Goal: Information Seeking & Learning: Understand process/instructions

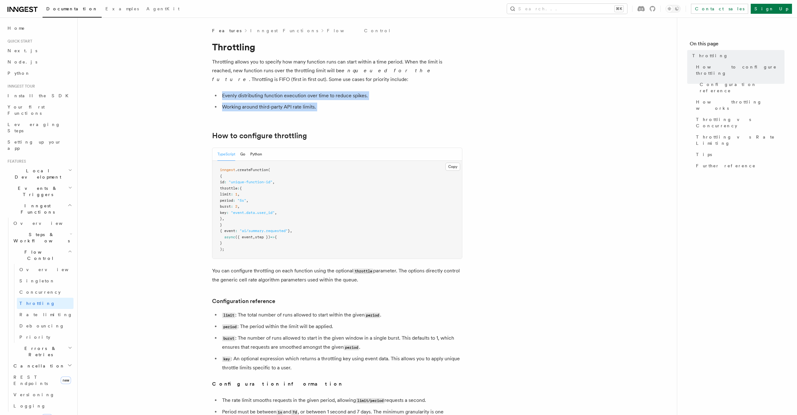
drag, startPoint x: 363, startPoint y: 115, endPoint x: 374, endPoint y: 122, distance: 12.8
drag, startPoint x: 352, startPoint y: 109, endPoint x: 349, endPoint y: 82, distance: 26.4
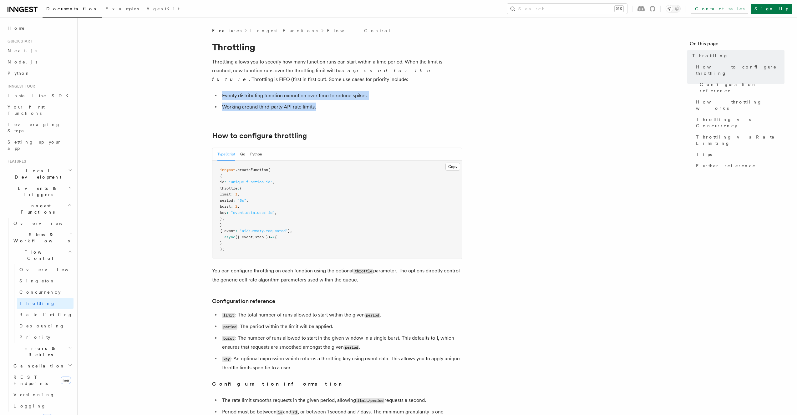
click at [349, 82] on p "Throttling allows you to specify how many function runs can start within a time…" at bounding box center [337, 71] width 250 height 26
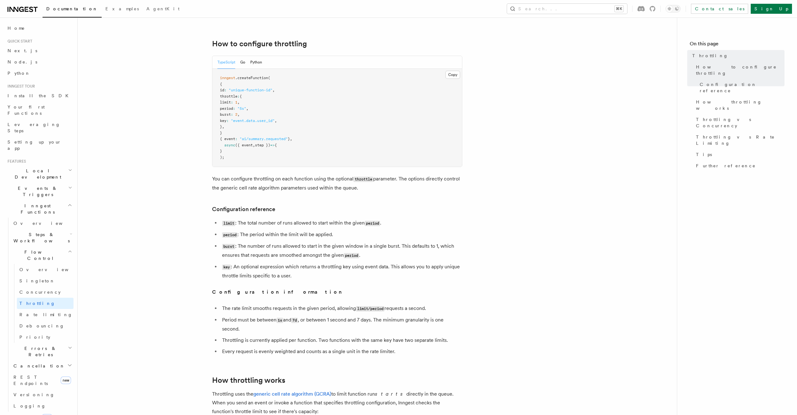
scroll to position [135, 0]
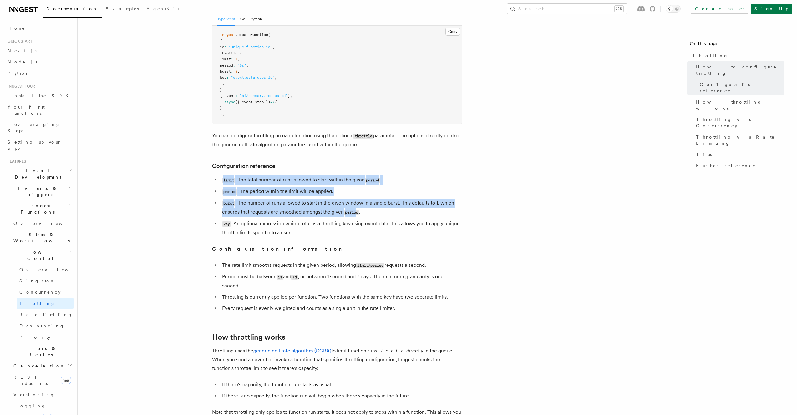
drag, startPoint x: 342, startPoint y: 167, endPoint x: 358, endPoint y: 210, distance: 45.6
click at [358, 210] on article "Features Inngest Functions Flow Control Throttling Throttling allows you to spe…" at bounding box center [378, 370] width 580 height 957
click at [356, 188] on li "period : The period within the limit will be applied." at bounding box center [341, 191] width 242 height 9
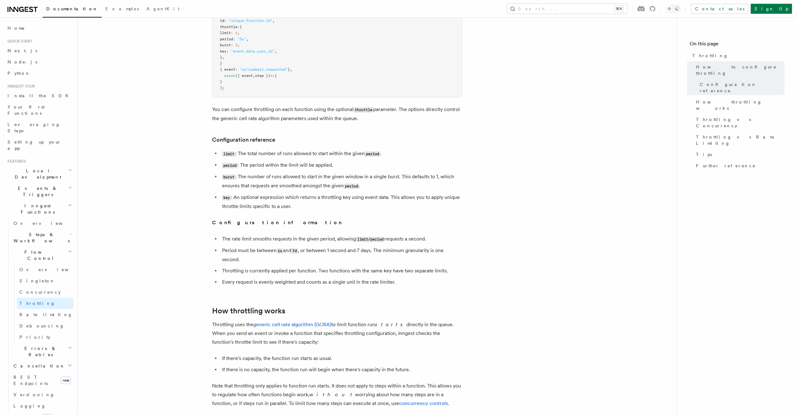
scroll to position [172, 0]
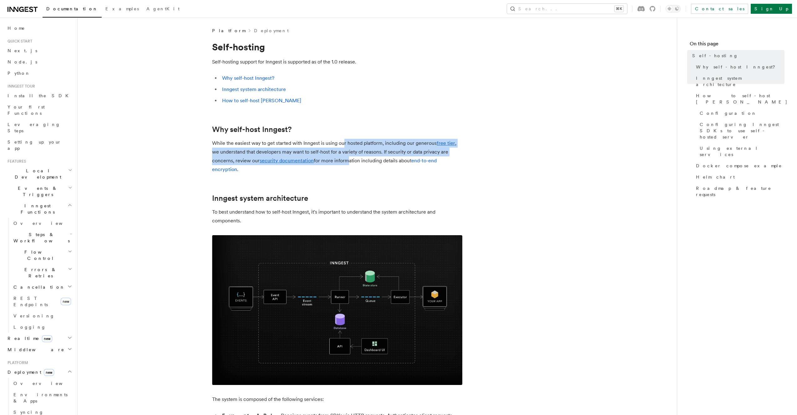
drag, startPoint x: 343, startPoint y: 143, endPoint x: 345, endPoint y: 160, distance: 16.7
click at [345, 160] on p "While the easiest way to get started with Inngest is using our hosted platform,…" at bounding box center [337, 156] width 250 height 35
drag, startPoint x: 345, startPoint y: 160, endPoint x: 346, endPoint y: 156, distance: 3.7
click at [345, 160] on p "While the easiest way to get started with Inngest is using our hosted platform,…" at bounding box center [337, 156] width 250 height 35
drag, startPoint x: 340, startPoint y: 143, endPoint x: 343, endPoint y: 174, distance: 31.4
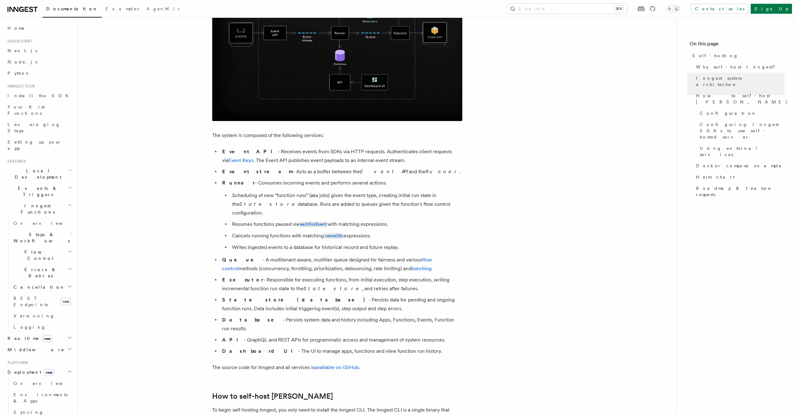
scroll to position [265, 0]
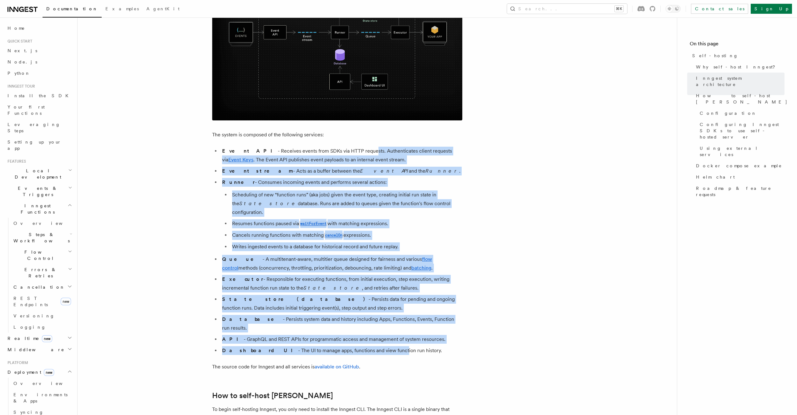
drag, startPoint x: 364, startPoint y: 332, endPoint x: 341, endPoint y: 155, distance: 178.9
click at [341, 155] on ul "Event API - Receives events from SDKs via HTTP requests. Authenticates client r…" at bounding box center [337, 251] width 250 height 208
click at [343, 153] on li "Event API - Receives events from SDKs via HTTP requests. Authenticates client r…" at bounding box center [341, 156] width 242 height 18
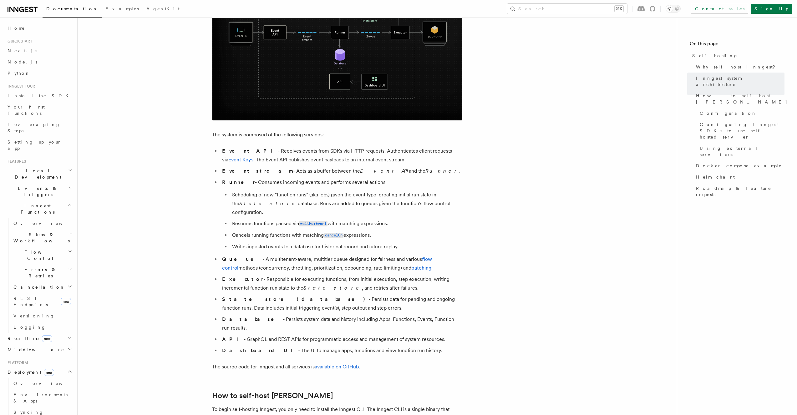
scroll to position [266, 0]
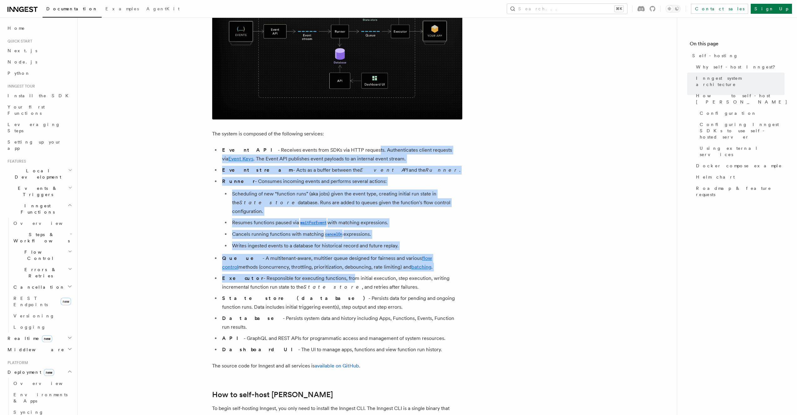
drag, startPoint x: 345, startPoint y: 151, endPoint x: 334, endPoint y: 272, distance: 122.0
click at [334, 272] on ul "Event API - Receives events from SDKs via HTTP requests. Authenticates client r…" at bounding box center [337, 250] width 250 height 208
click at [334, 274] on li "Executor - Responsible for executing functions, from initial execution, step ex…" at bounding box center [341, 283] width 242 height 18
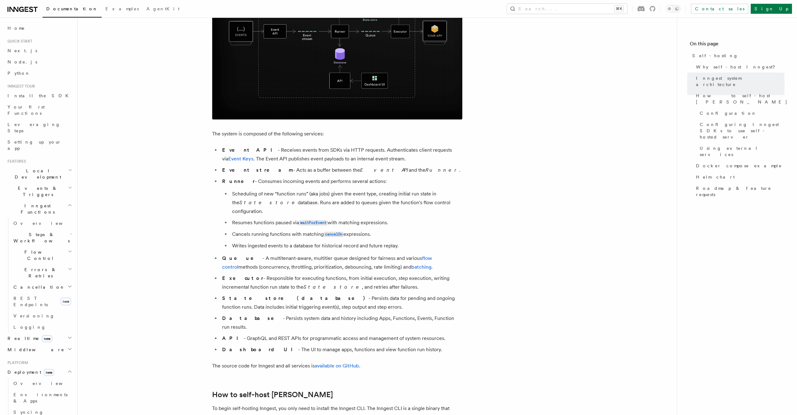
drag, startPoint x: 313, startPoint y: 184, endPoint x: 362, endPoint y: 182, distance: 48.9
click at [416, 185] on li "Runner - Consumes incoming events and performs several actions: Scheduling of n…" at bounding box center [341, 213] width 242 height 73
drag, startPoint x: 362, startPoint y: 182, endPoint x: 337, endPoint y: 184, distance: 24.6
click at [360, 184] on li "Runner - Consumes incoming events and performs several actions: Scheduling of n…" at bounding box center [341, 213] width 242 height 73
drag, startPoint x: 251, startPoint y: 170, endPoint x: 393, endPoint y: 174, distance: 142.1
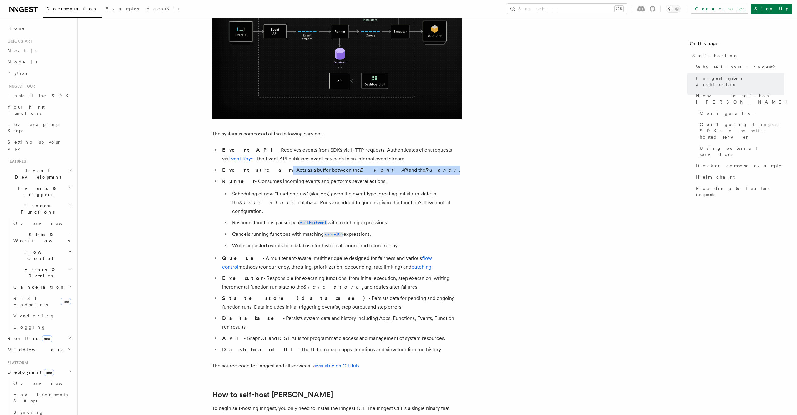
click at [393, 174] on li "Event stream - Acts as a buffer between the Event API and the Runner ." at bounding box center [341, 170] width 242 height 9
drag, startPoint x: 393, startPoint y: 174, endPoint x: 380, endPoint y: 175, distance: 12.6
click at [392, 174] on li "Event stream - Acts as a buffer between the Event API and the Runner ." at bounding box center [341, 170] width 242 height 9
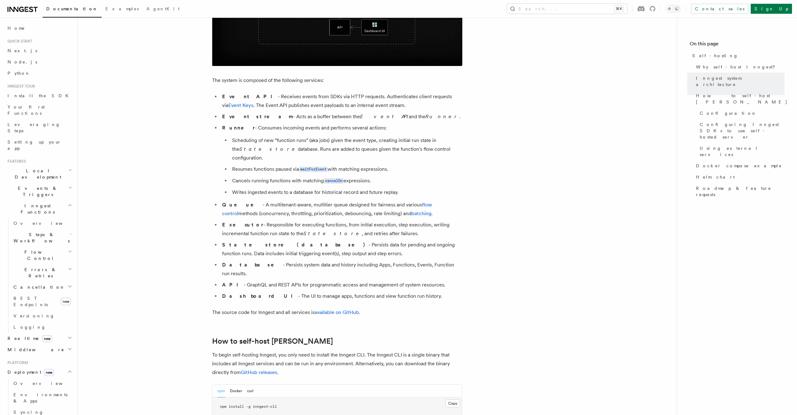
scroll to position [320, 0]
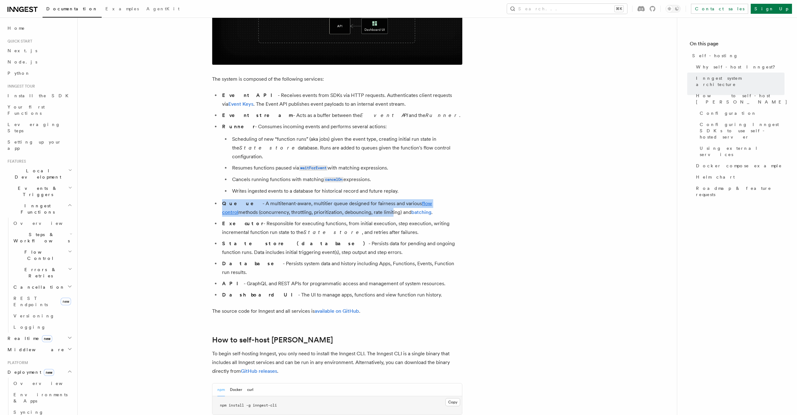
drag, startPoint x: 351, startPoint y: 188, endPoint x: 351, endPoint y: 205, distance: 16.6
click at [354, 205] on ul "Event API - Receives events from SDKs via HTTP requests. Authenticates client r…" at bounding box center [337, 195] width 250 height 208
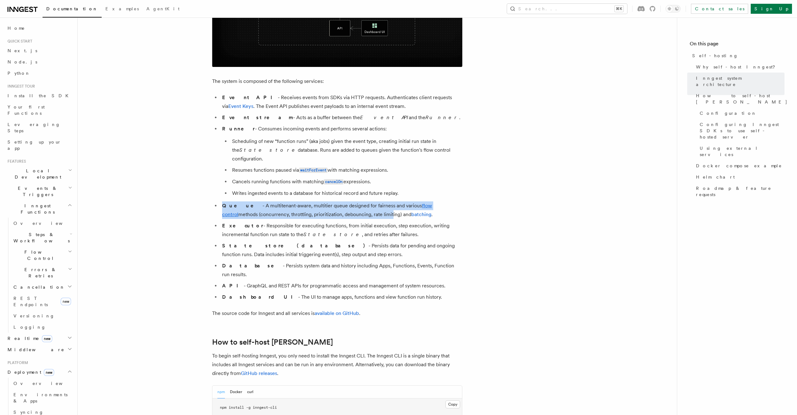
click at [351, 204] on li "Queue - A multitenant-aware, multitier queue designed for fairness and various …" at bounding box center [341, 211] width 242 height 18
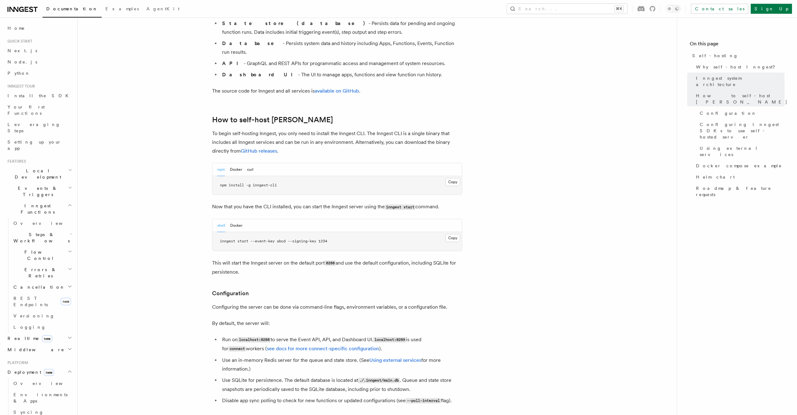
scroll to position [547, 0]
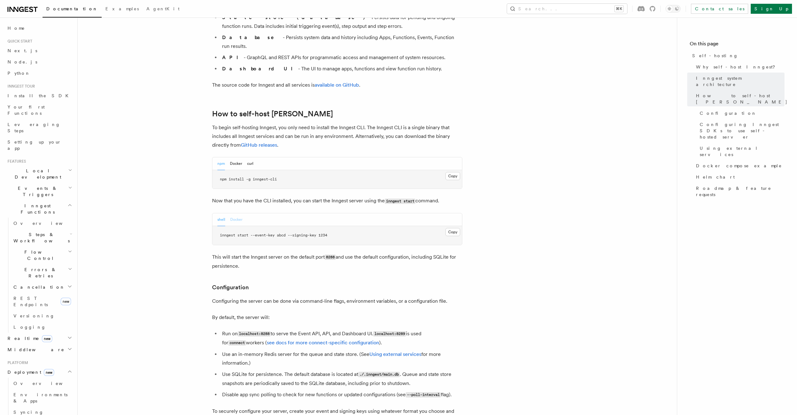
click at [238, 213] on button "Docker" at bounding box center [236, 219] width 12 height 13
drag, startPoint x: 319, startPoint y: 217, endPoint x: 373, endPoint y: 220, distance: 53.9
click at [373, 226] on pre "docker run -p 8288:8288 -p 8289:8289 -e INNGEST_EVENT_KEY=abcd -e INNGEST_SIGNI…" at bounding box center [337, 235] width 250 height 19
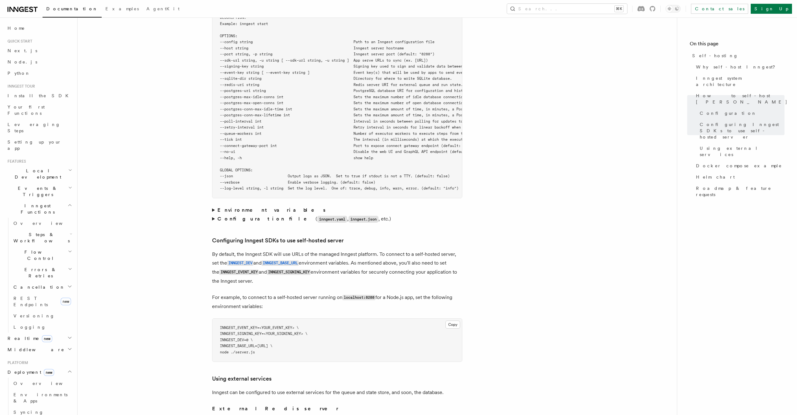
scroll to position [1149, 0]
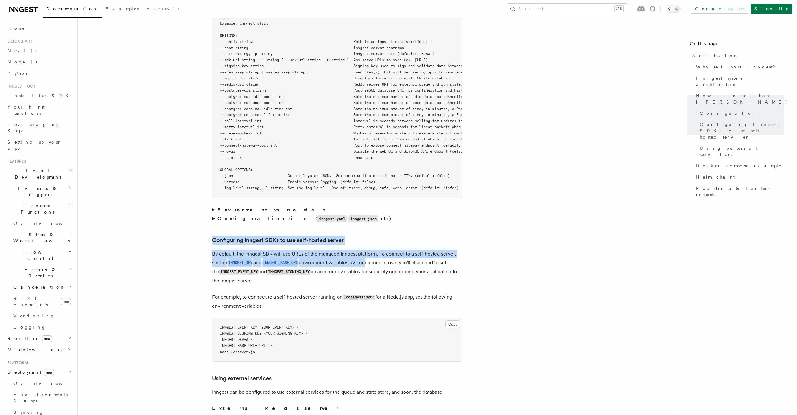
drag, startPoint x: 345, startPoint y: 210, endPoint x: 367, endPoint y: 248, distance: 43.3
click at [367, 248] on article "Platform Deployment Self-hosting Self-hosting support for Inngest is supported …" at bounding box center [378, 215] width 580 height 2675
click at [367, 250] on p "By default, the Inngest SDK will use URLs of the managed Inngest platform. To c…" at bounding box center [337, 268] width 250 height 36
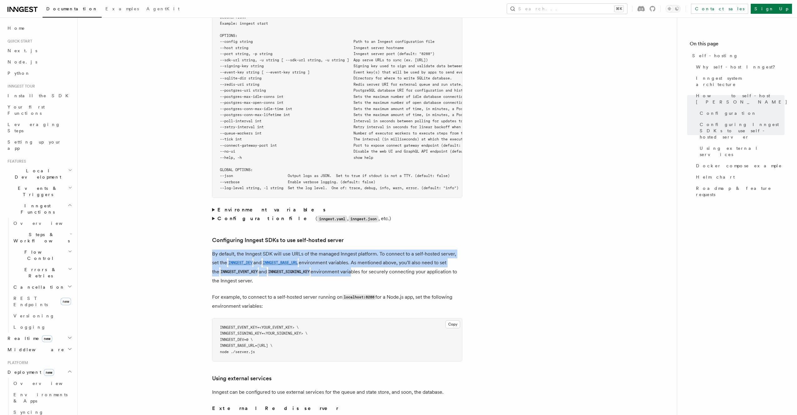
drag, startPoint x: 345, startPoint y: 232, endPoint x: 347, endPoint y: 253, distance: 20.7
click at [347, 253] on p "By default, the Inngest SDK will use URLs of the managed Inngest platform. To c…" at bounding box center [337, 268] width 250 height 36
click at [346, 251] on p "By default, the Inngest SDK will use URLs of the managed Inngest platform. To c…" at bounding box center [337, 268] width 250 height 36
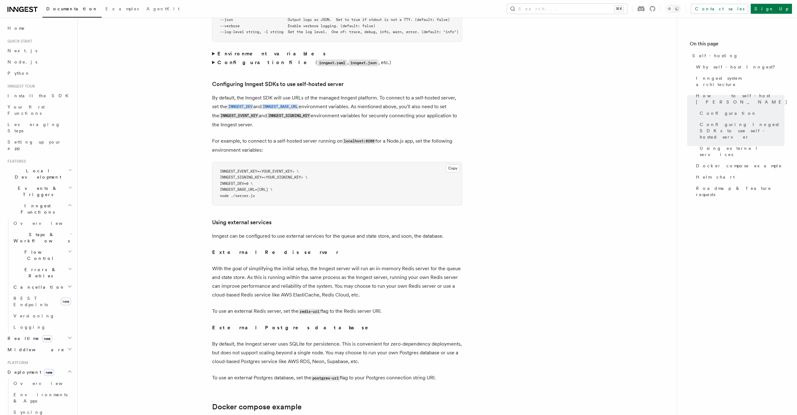
scroll to position [1307, 0]
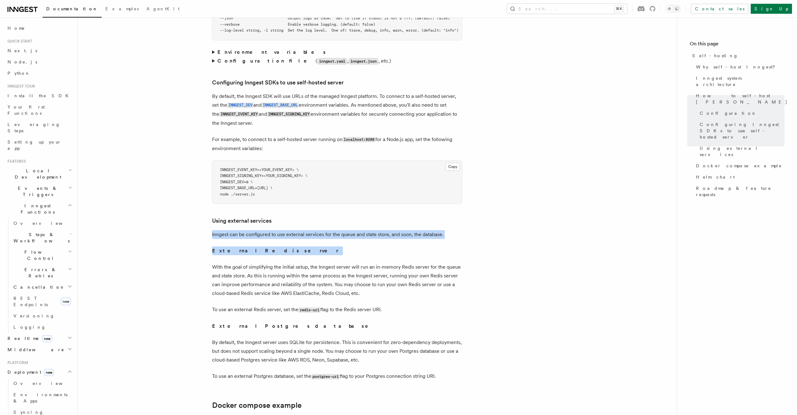
drag, startPoint x: 334, startPoint y: 203, endPoint x: 338, endPoint y: 240, distance: 37.2
click at [339, 241] on article "Platform Deployment Self-hosting Self-hosting support for Inngest is supported …" at bounding box center [378, 58] width 580 height 2675
click at [338, 240] on article "Platform Deployment Self-hosting Self-hosting support for Inngest is supported …" at bounding box center [378, 58] width 580 height 2675
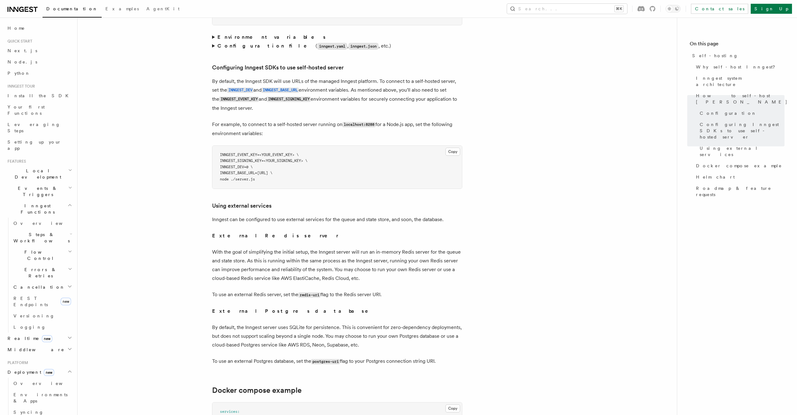
scroll to position [1321, 0]
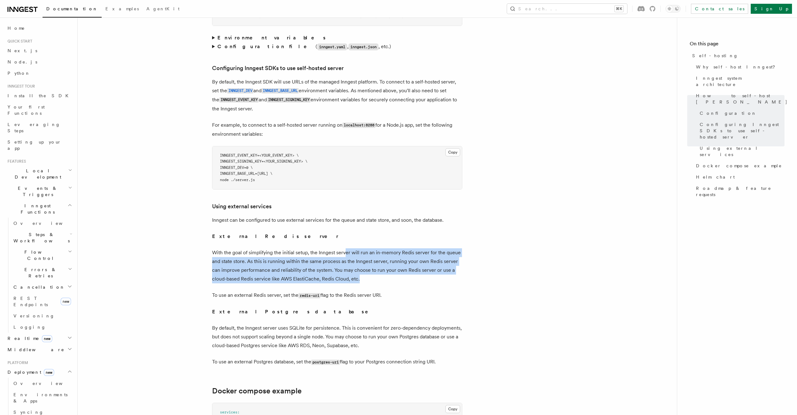
drag, startPoint x: 345, startPoint y: 233, endPoint x: 365, endPoint y: 260, distance: 33.4
click at [365, 260] on p "With the goal of simplifying the initial setup, the Inngest server will run an …" at bounding box center [337, 265] width 250 height 35
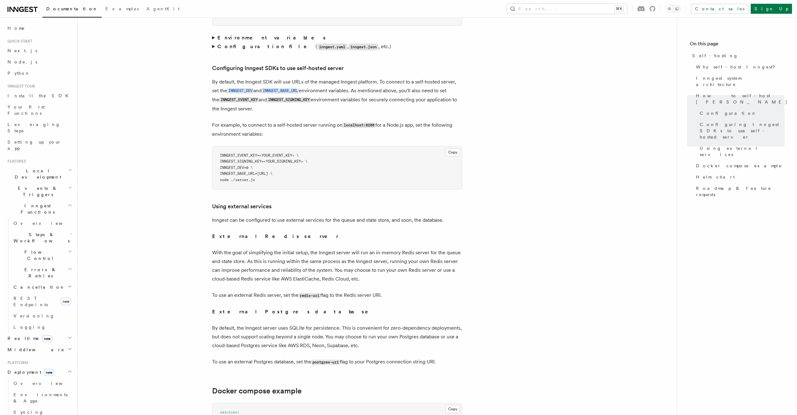
click at [365, 260] on p "With the goal of simplifying the initial setup, the Inngest server will run an …" at bounding box center [337, 265] width 250 height 35
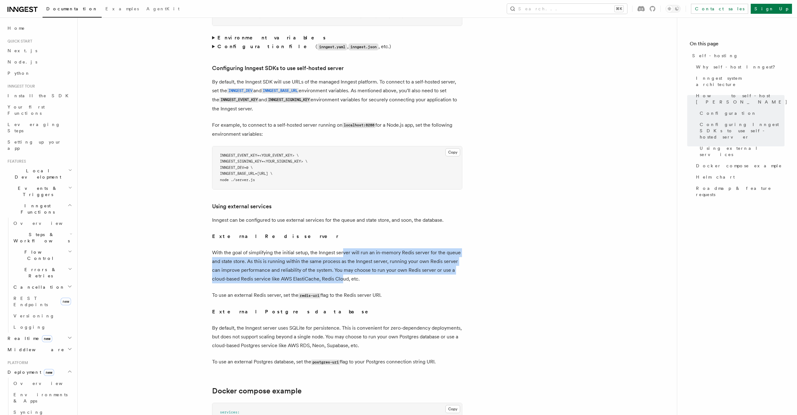
drag, startPoint x: 344, startPoint y: 263, endPoint x: 342, endPoint y: 233, distance: 29.4
click at [342, 248] on p "With the goal of simplifying the initial setup, the Inngest server will run an …" at bounding box center [337, 265] width 250 height 35
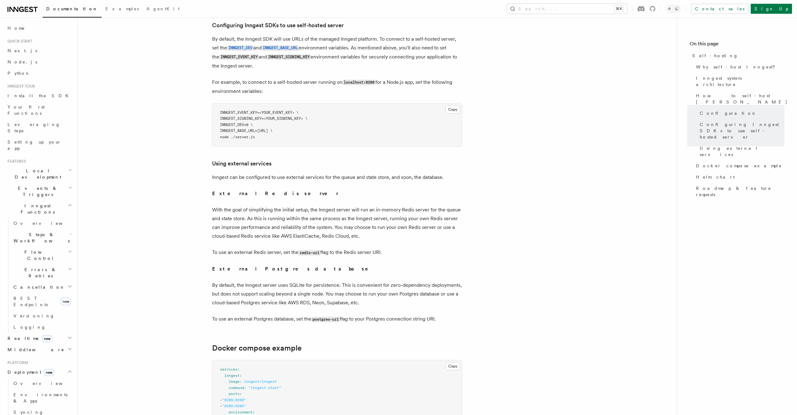
scroll to position [1364, 0]
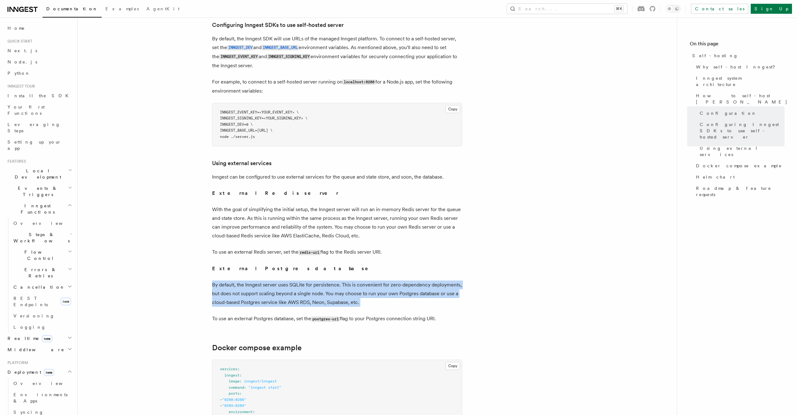
drag, startPoint x: 345, startPoint y: 279, endPoint x: 343, endPoint y: 291, distance: 11.4
click at [340, 293] on article "Platform Deployment Self-hosting Self-hosting support for Inngest is supported …" at bounding box center [378, 0] width 580 height 2675
click at [343, 290] on article "Platform Deployment Self-hosting Self-hosting support for Inngest is supported …" at bounding box center [378, 1] width 580 height 2675
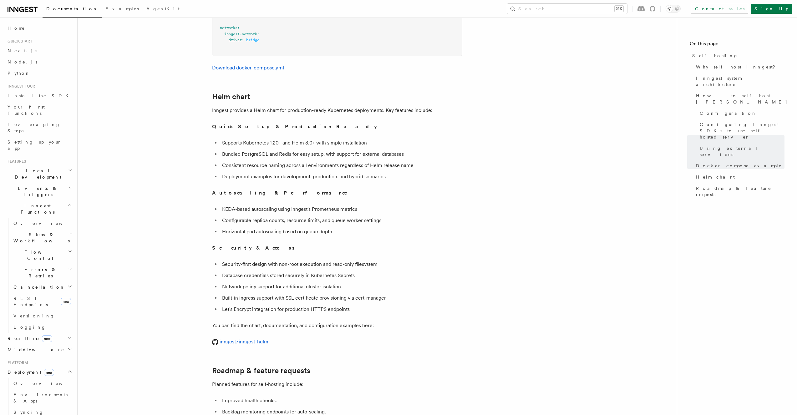
scroll to position [2087, 0]
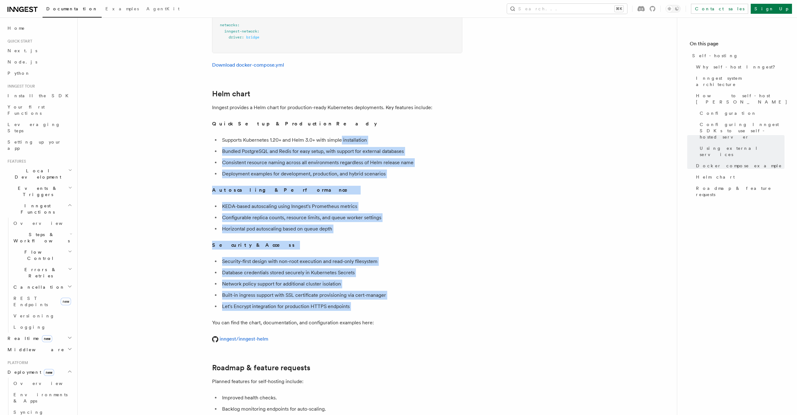
drag, startPoint x: 342, startPoint y: 140, endPoint x: 372, endPoint y: 296, distance: 159.0
click at [392, 302] on li "Let's Encrypt integration for production HTTPS endpoints" at bounding box center [341, 306] width 242 height 9
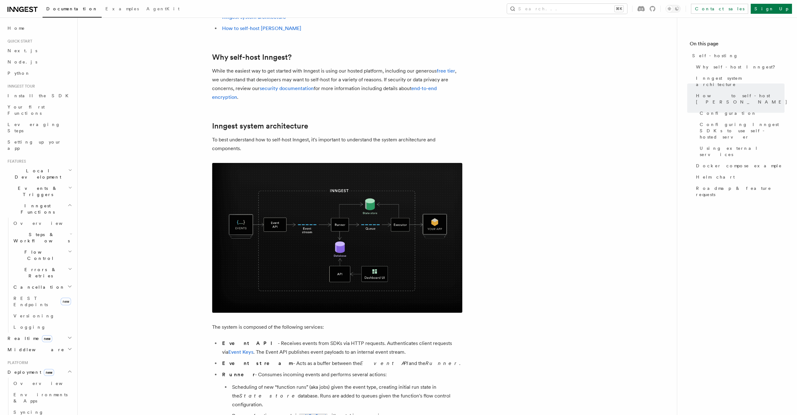
scroll to position [0, 0]
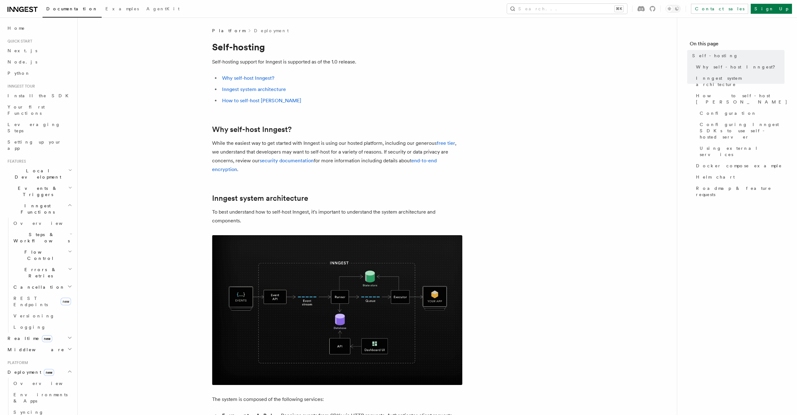
click at [408, 236] on img at bounding box center [337, 310] width 250 height 150
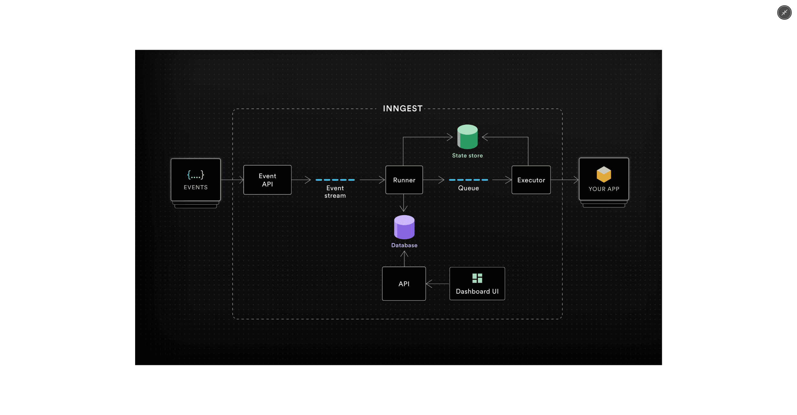
click at [407, 235] on img at bounding box center [398, 207] width 527 height 315
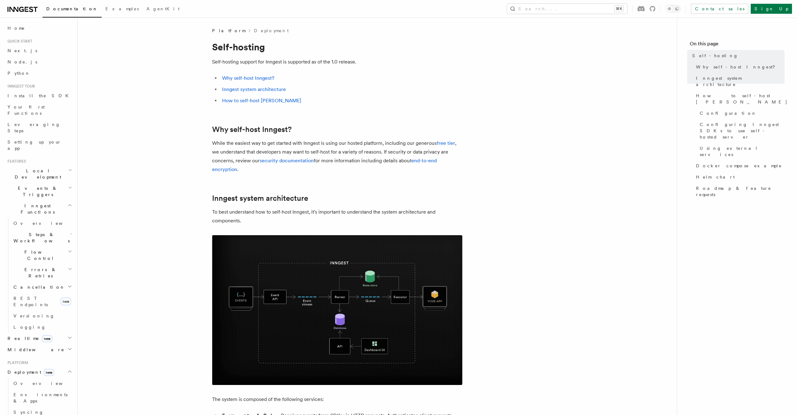
click at [399, 217] on p "To best understand how to self-host Inngest, it's important to understand the s…" at bounding box center [337, 217] width 250 height 18
